Goal: Find specific page/section: Find specific page/section

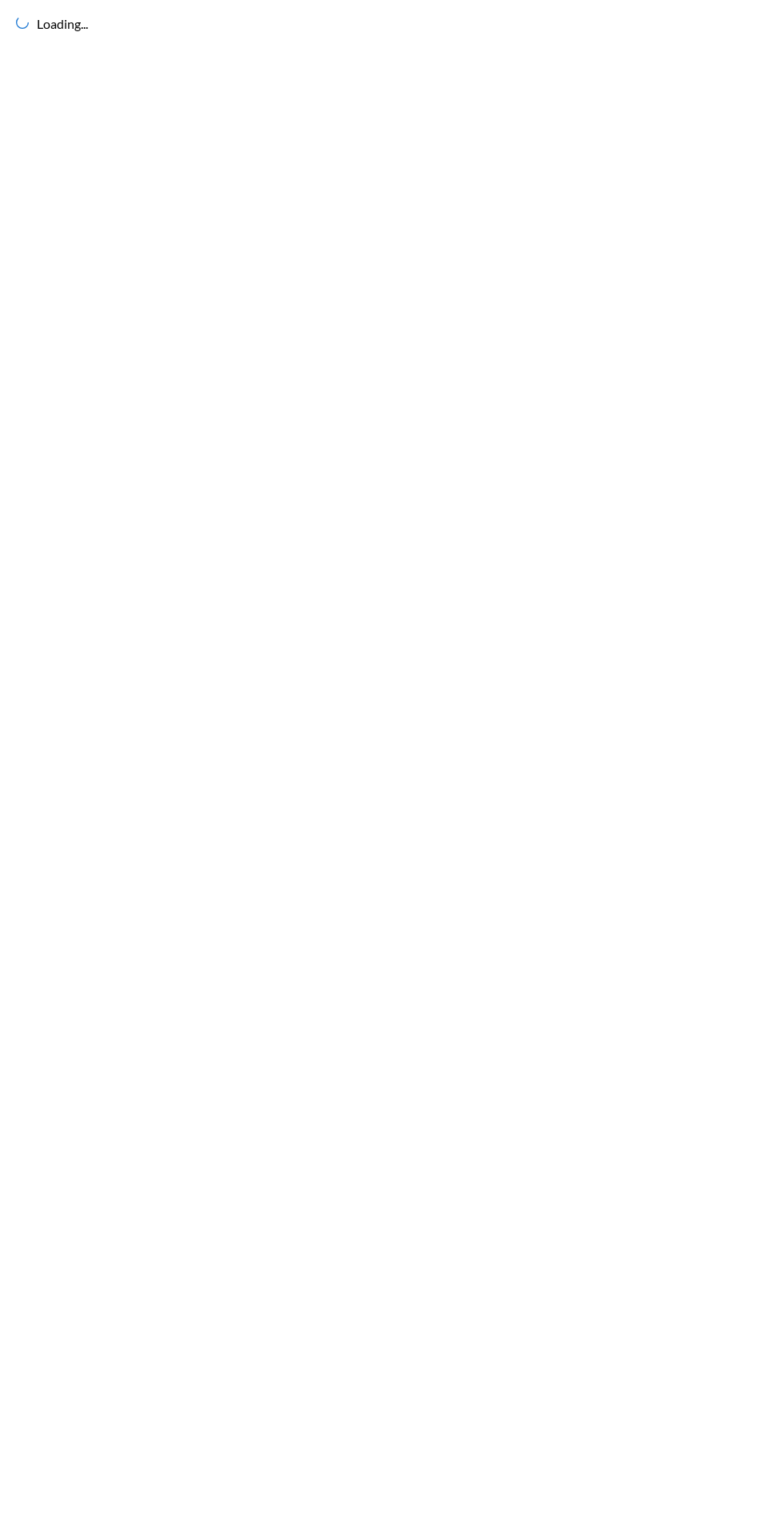
scroll to position [6, 0]
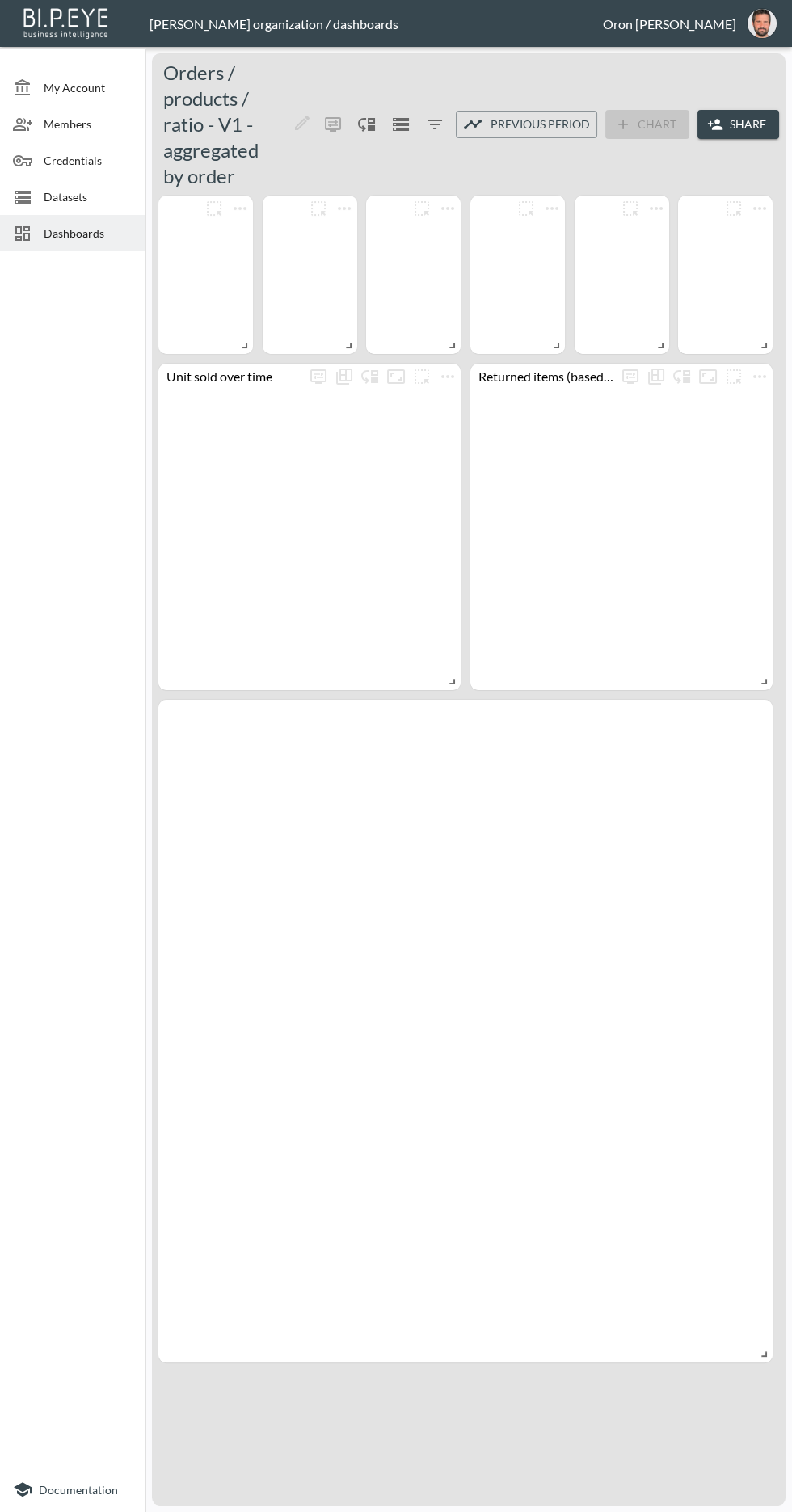
click at [58, 189] on span "Datasets" at bounding box center [88, 197] width 89 height 17
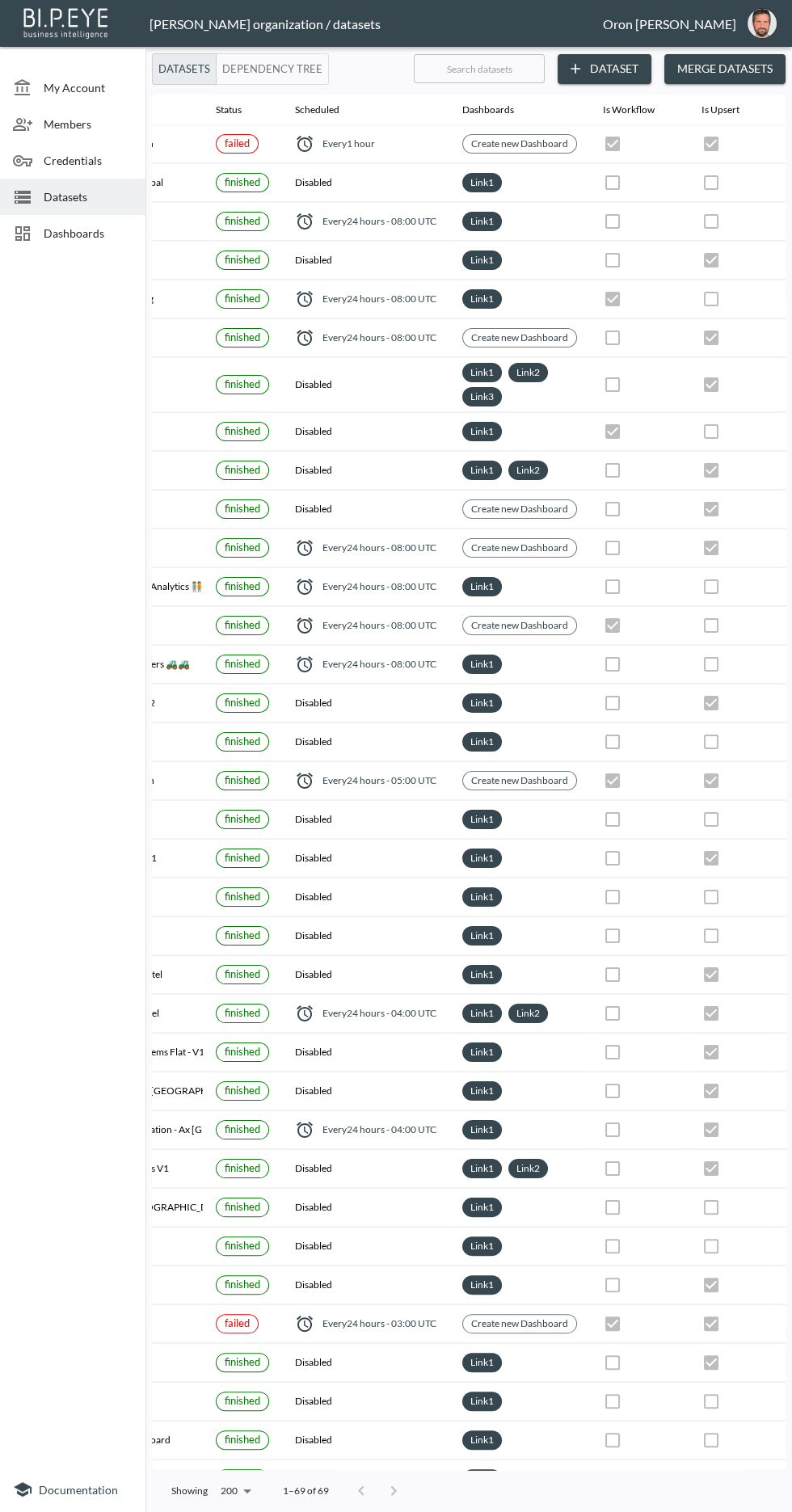
scroll to position [0, 235]
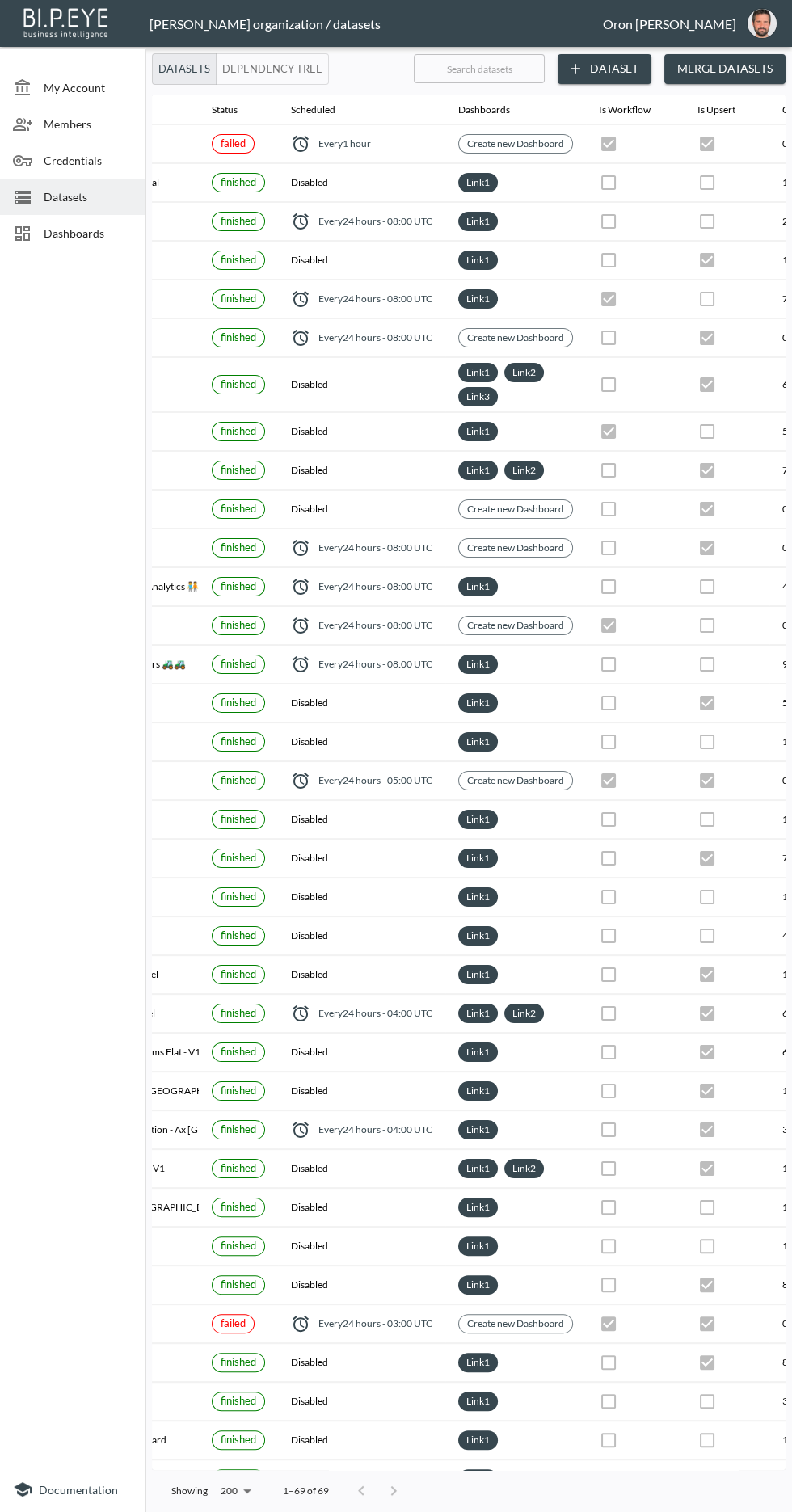
click at [453, 66] on input "text" at bounding box center [479, 69] width 131 height 40
type input "G"
checkbox input "true"
checkbox input "false"
checkbox input "true"
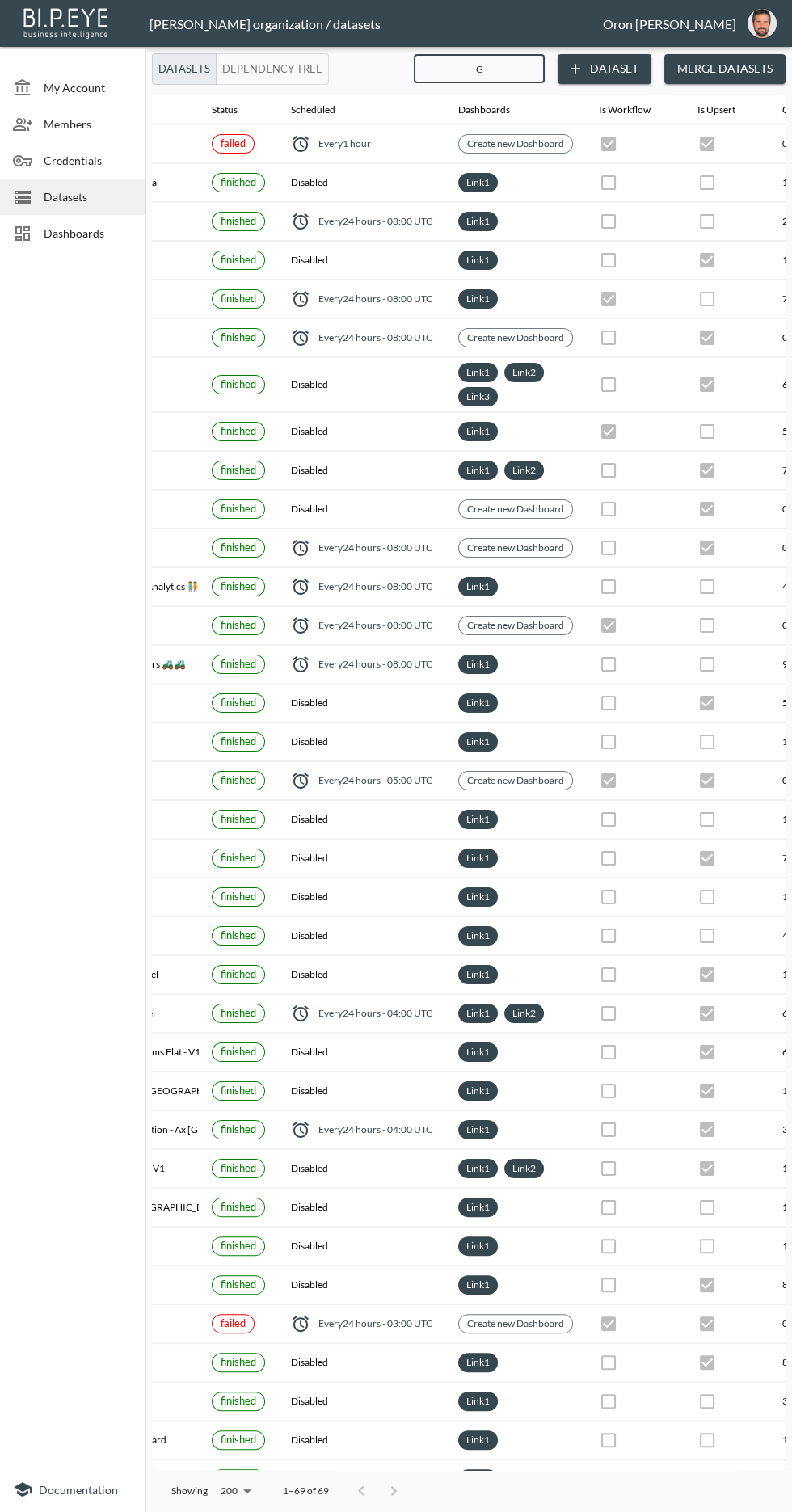
checkbox input "true"
checkbox input "false"
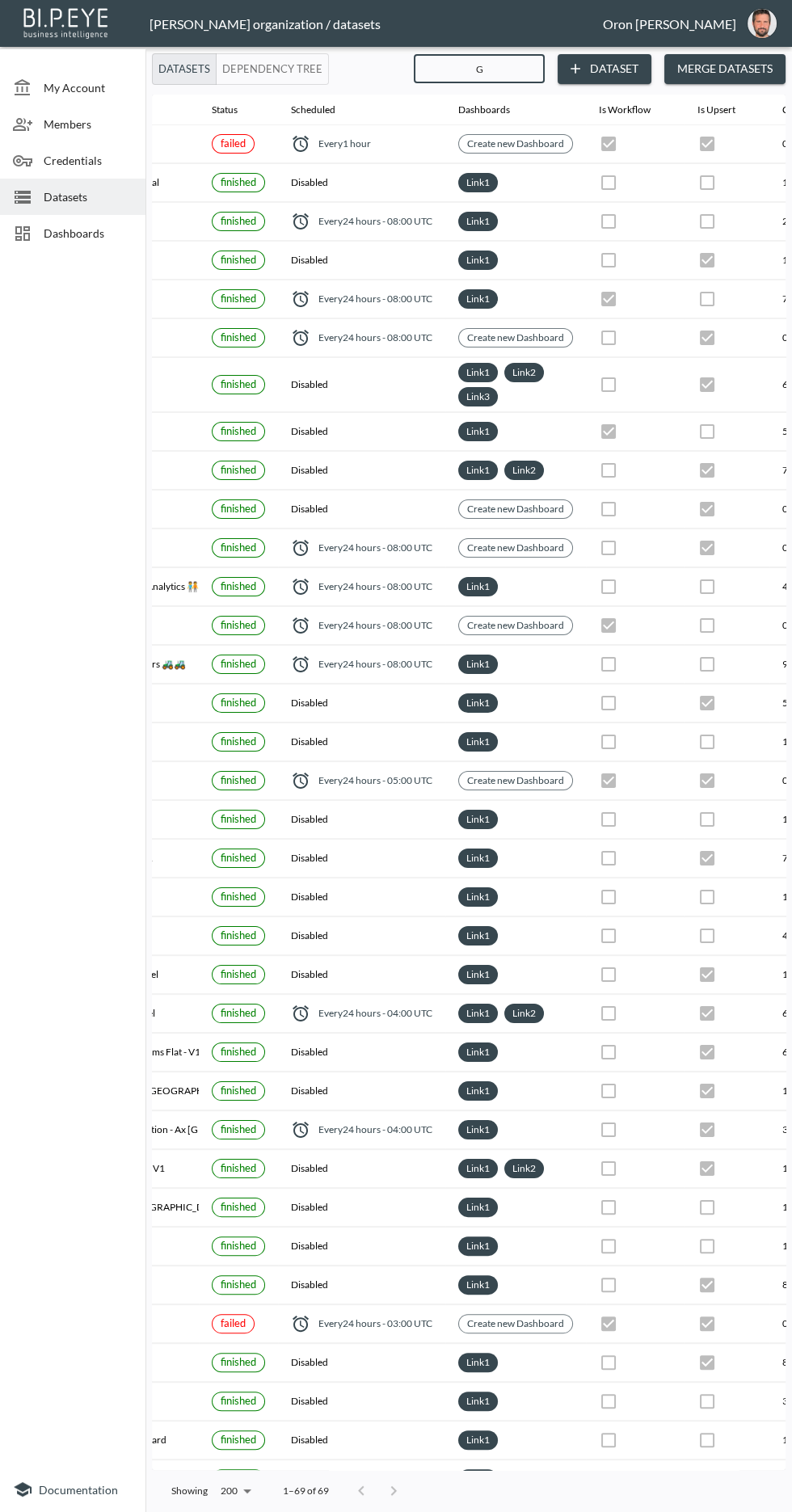
checkbox input "false"
checkbox input "true"
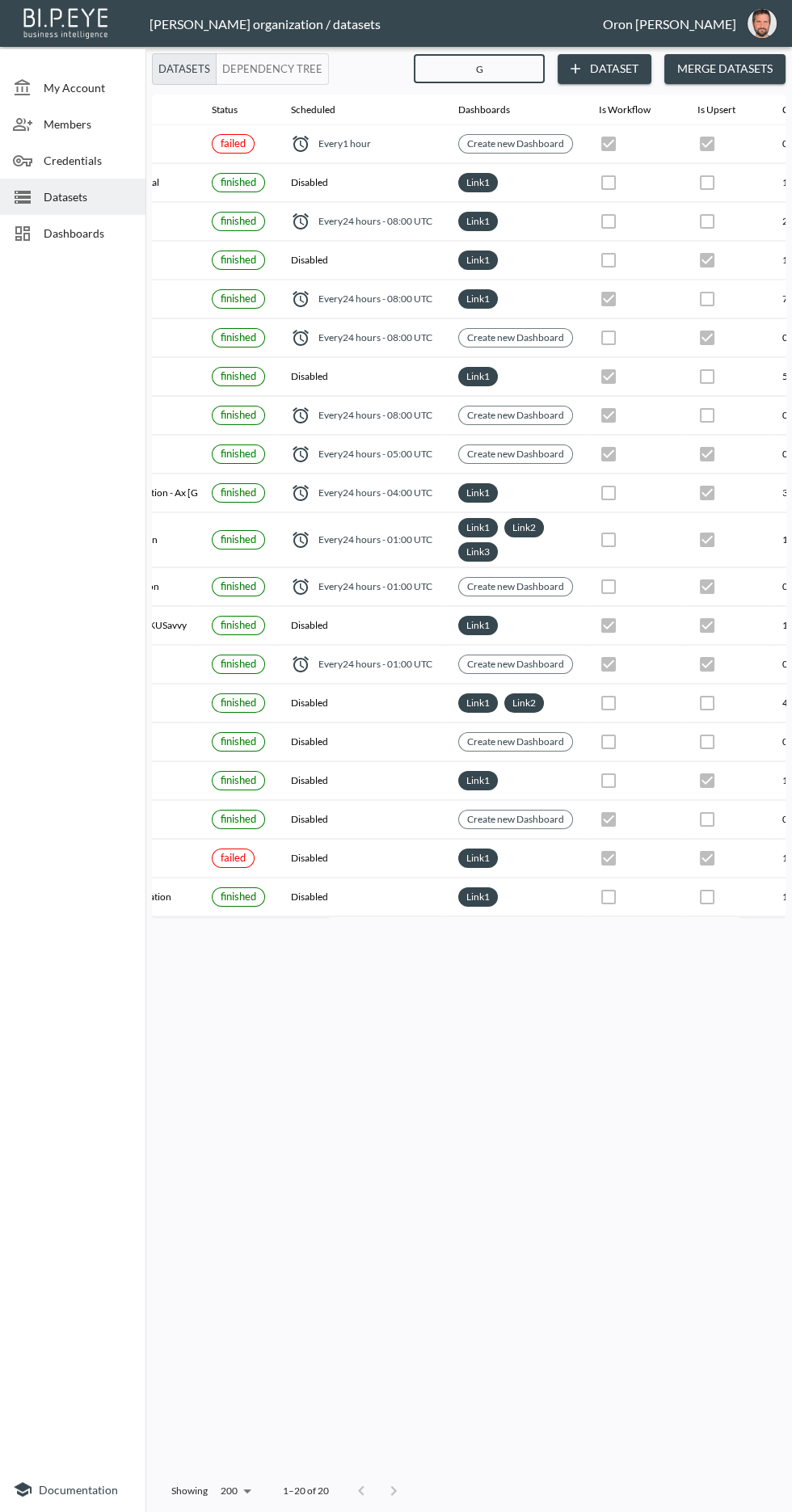
type input "Gl"
checkbox input "false"
checkbox input "true"
checkbox input "false"
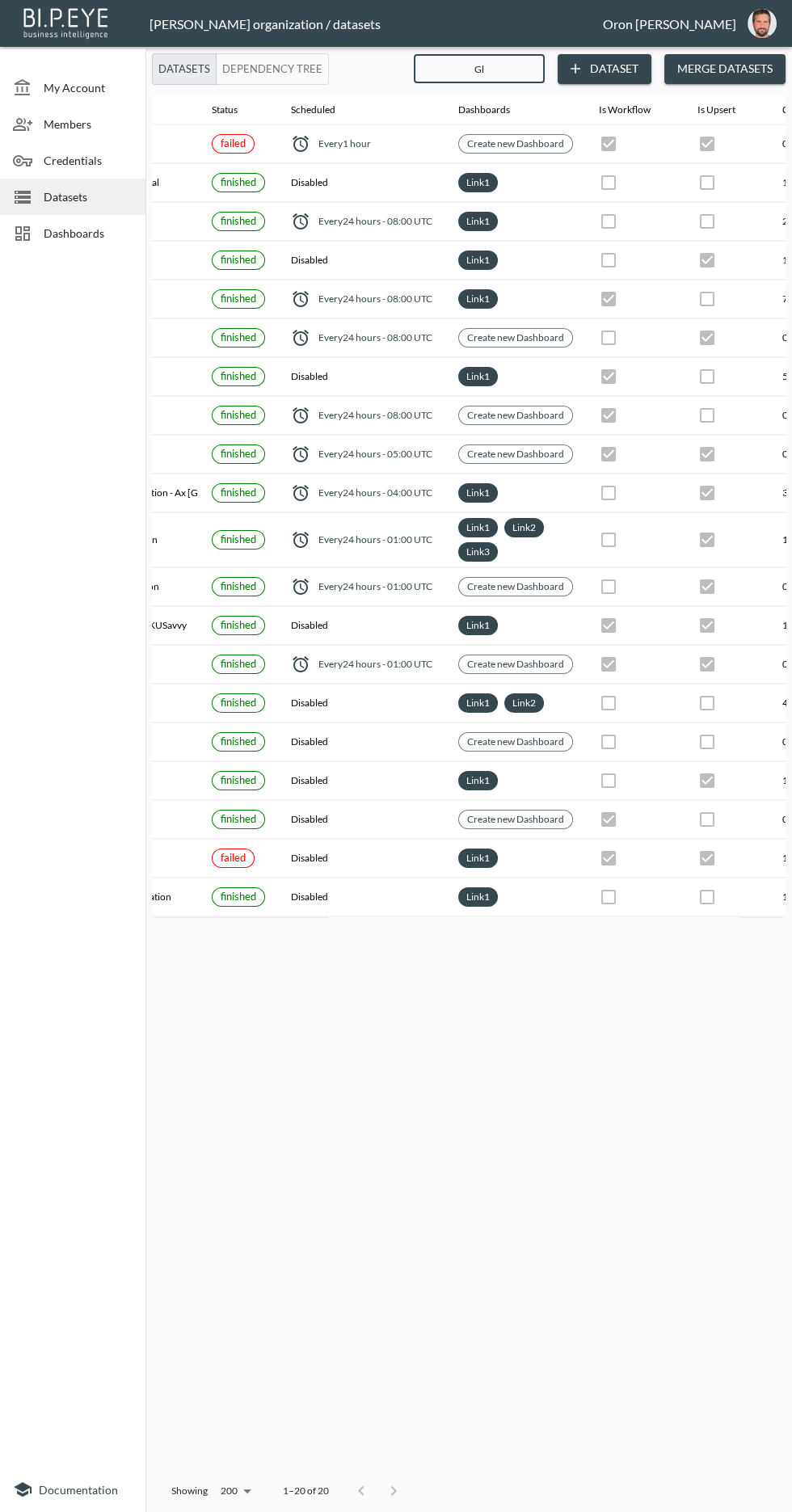
checkbox input "false"
checkbox input "true"
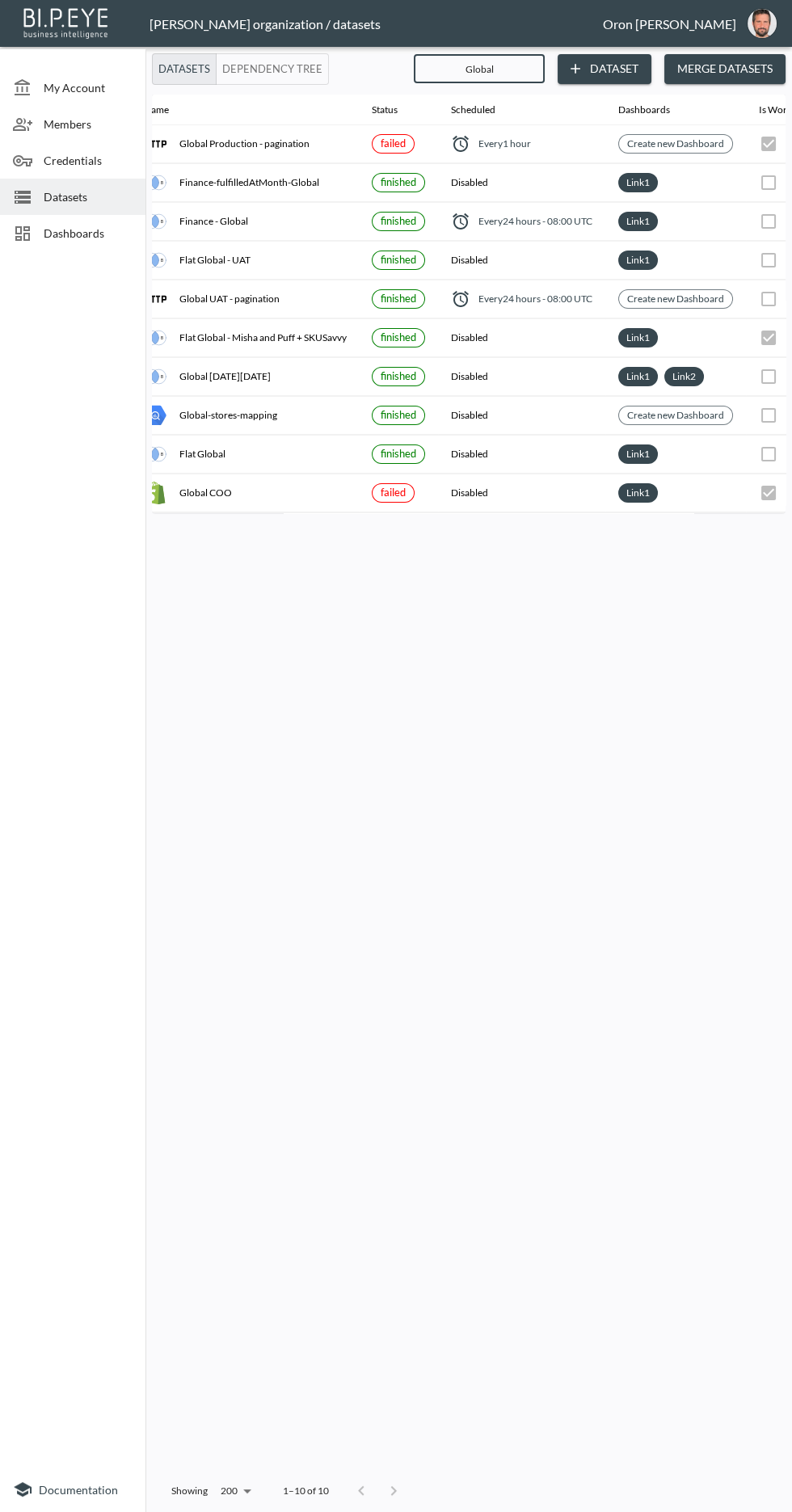
scroll to position [0, 0]
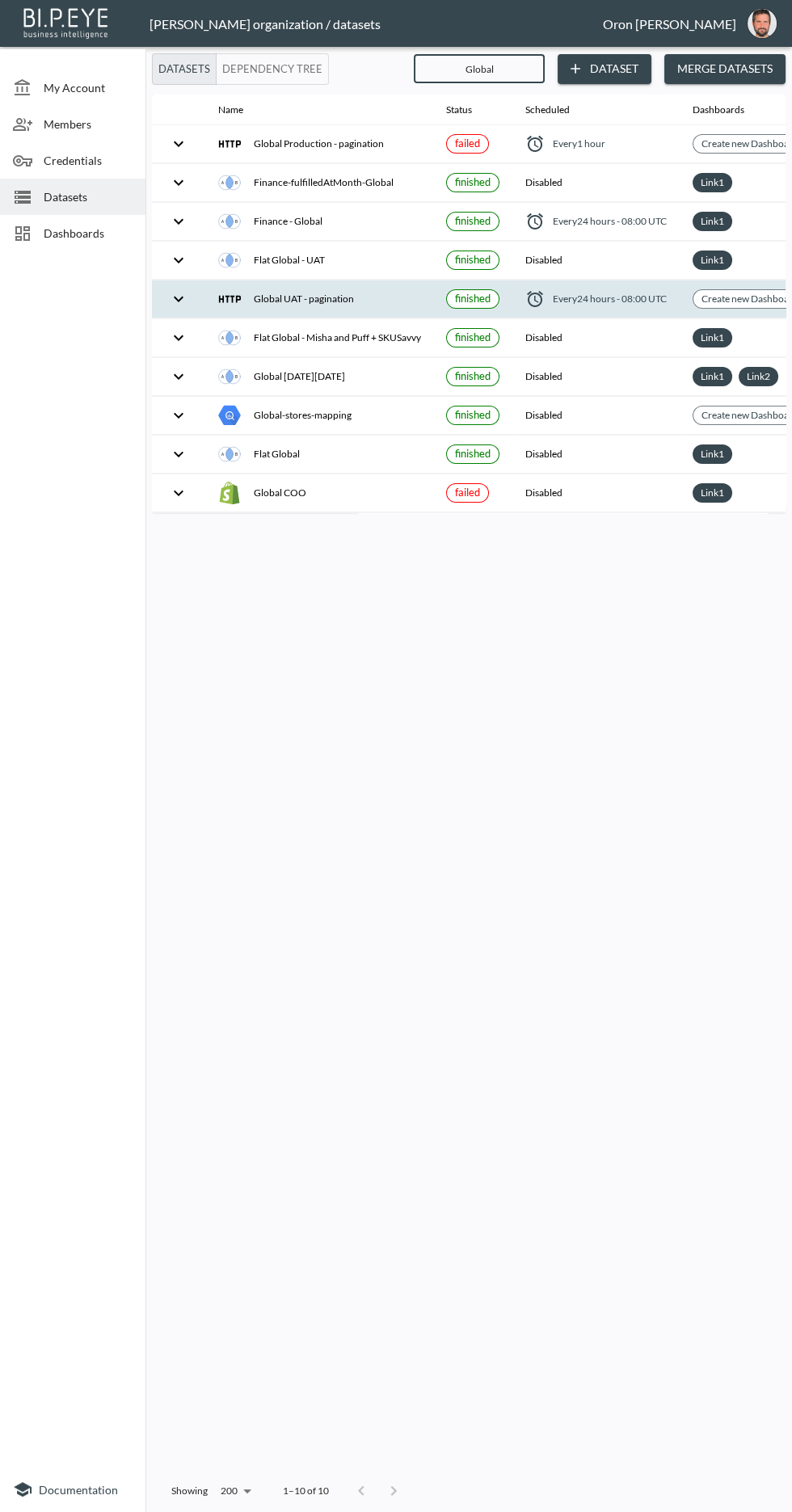
type input "Global"
click at [323, 299] on div "Global UAT - pagination" at bounding box center [320, 299] width 202 height 23
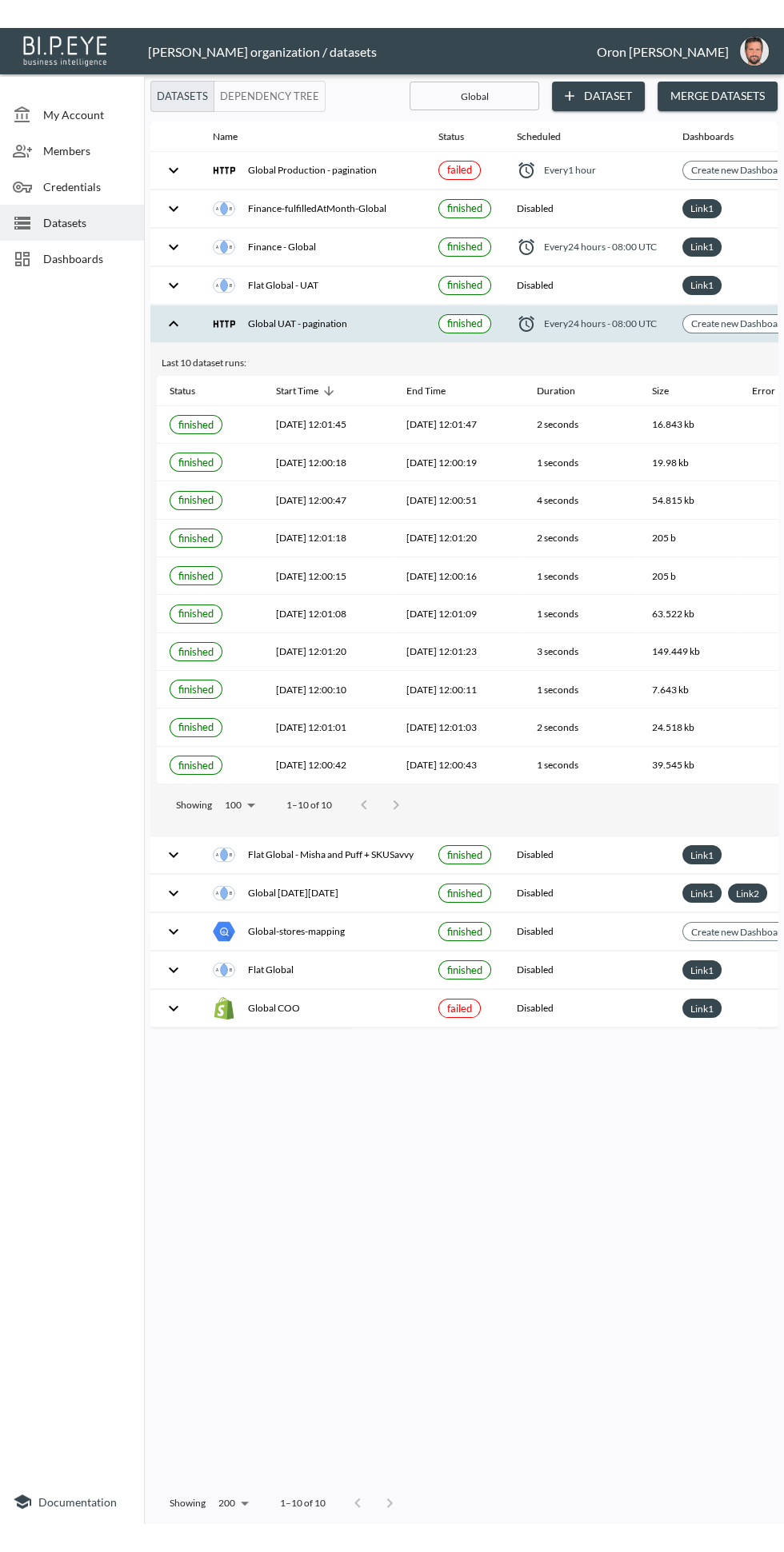
scroll to position [0, 2]
